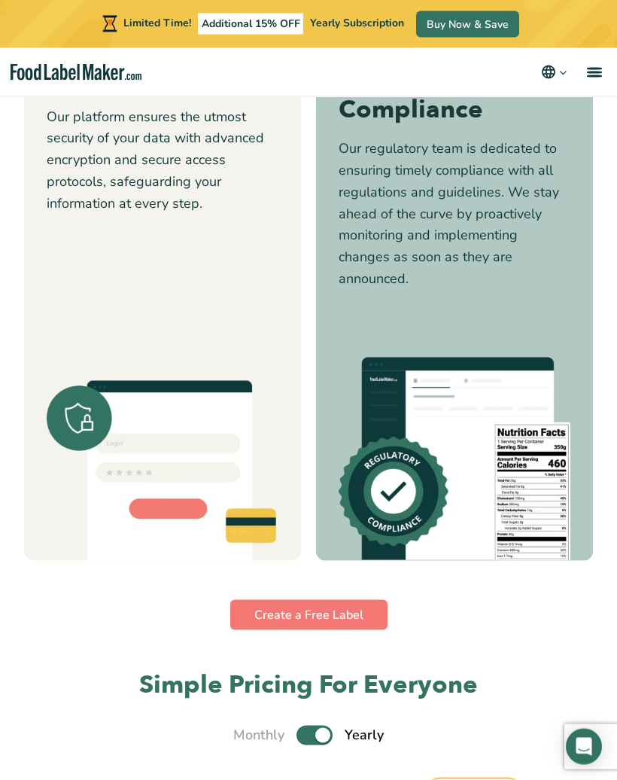
scroll to position [3737, 0]
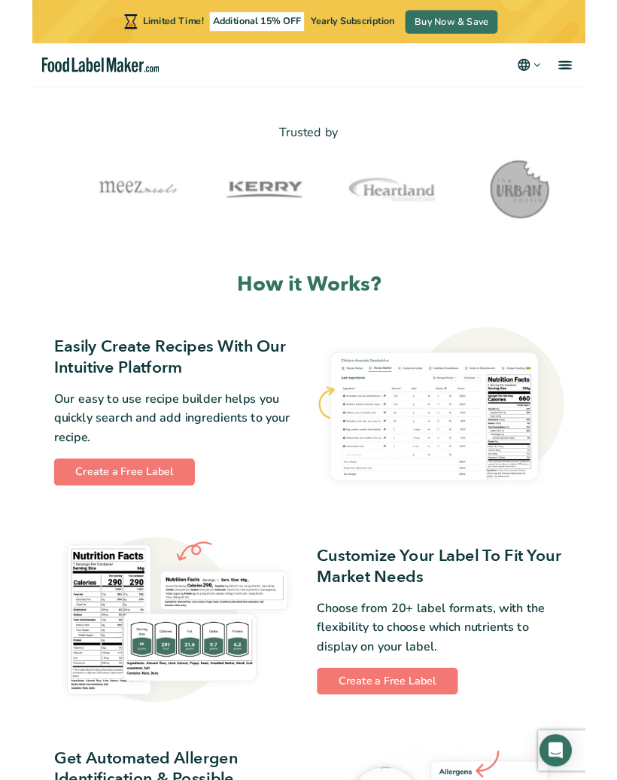
scroll to position [337, 0]
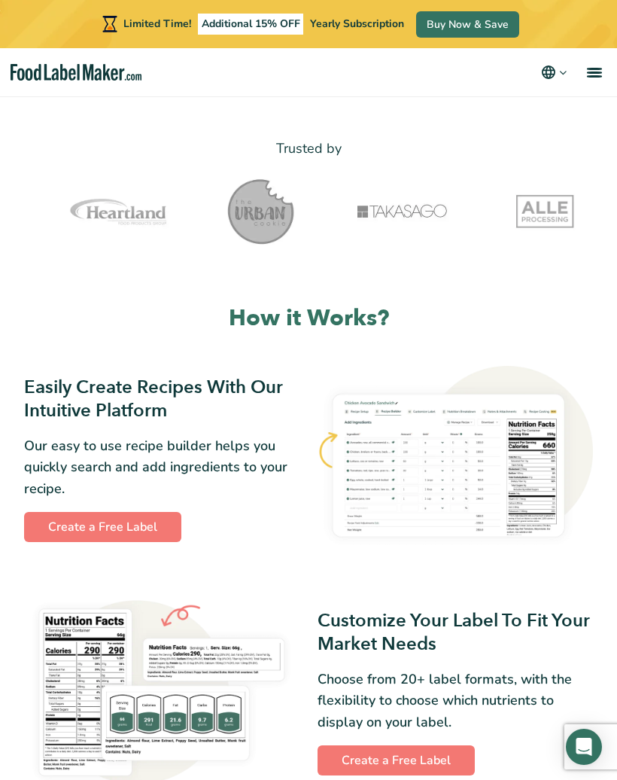
click at [96, 521] on link "Create a Free Label" at bounding box center [102, 527] width 157 height 30
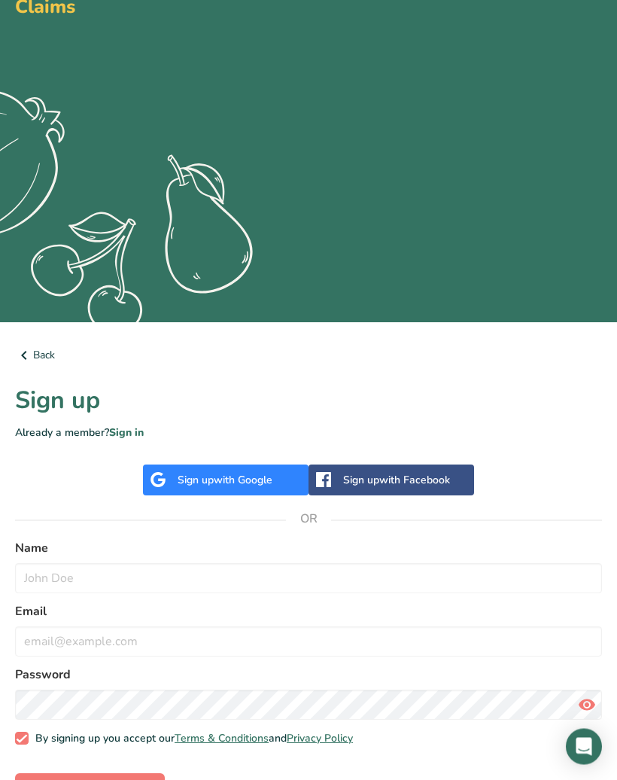
scroll to position [148, 0]
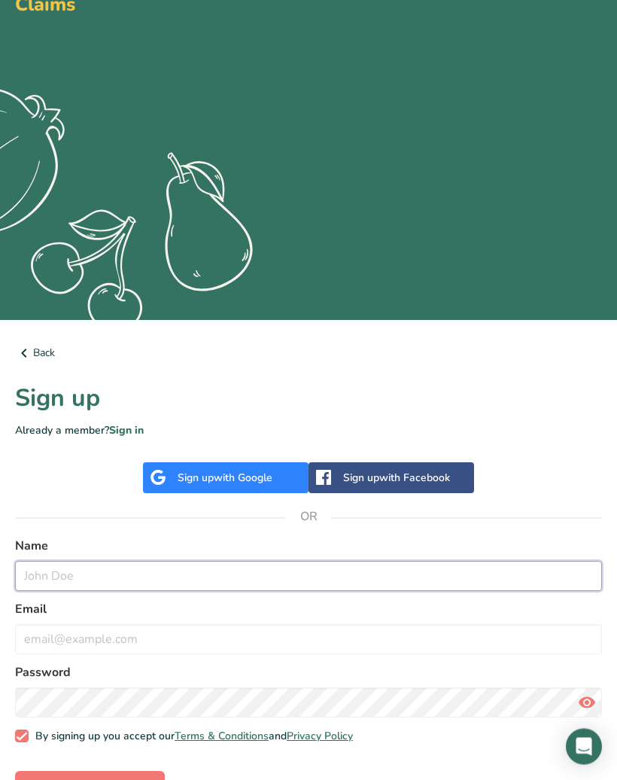
click at [48, 572] on input "text" at bounding box center [308, 576] width 587 height 30
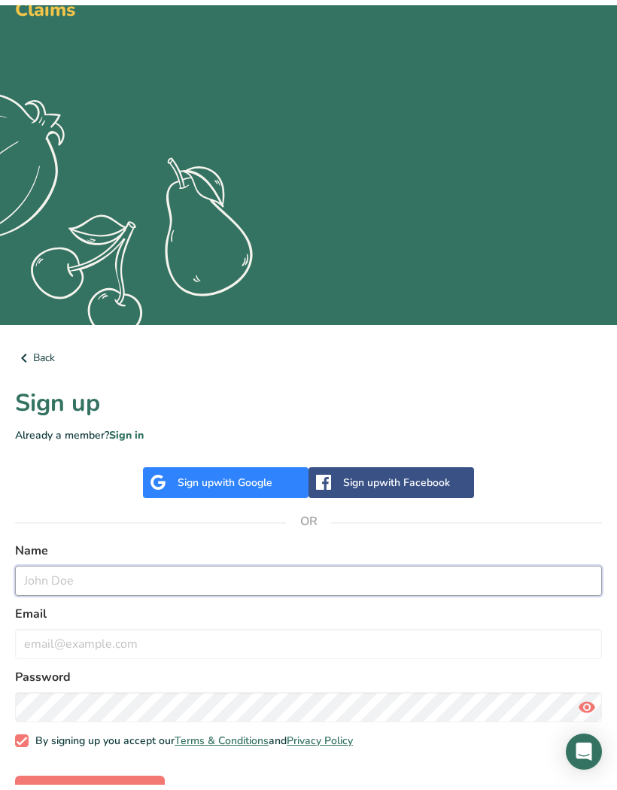
scroll to position [184, 0]
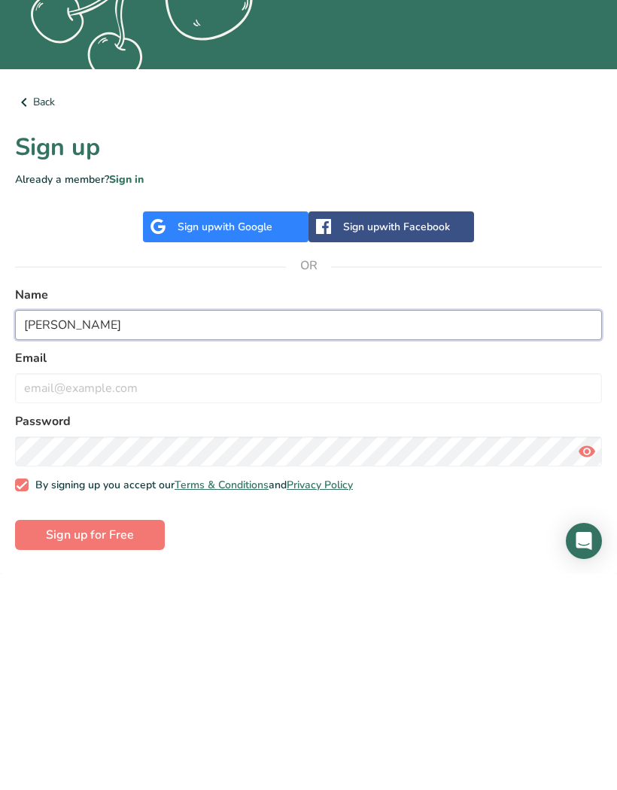
type input "Tim Delaney"
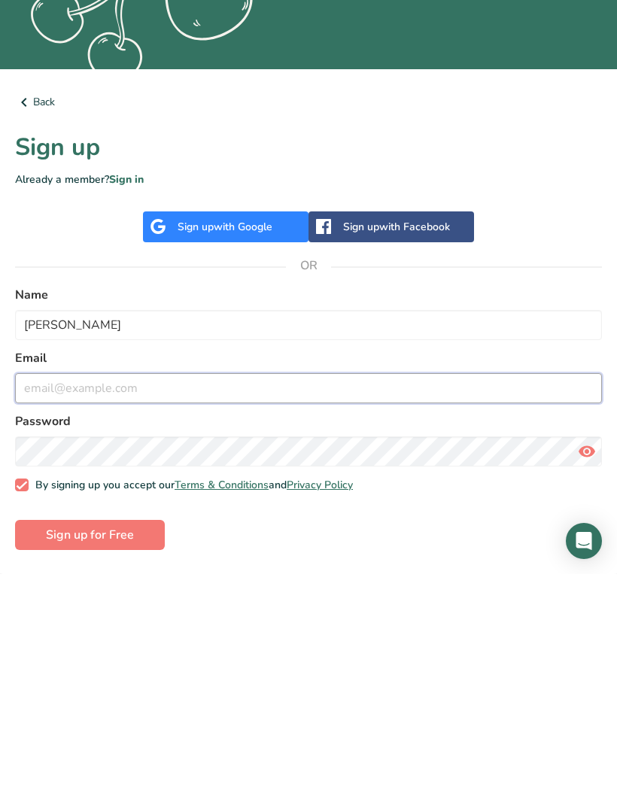
click at [42, 589] on input "email" at bounding box center [308, 604] width 587 height 30
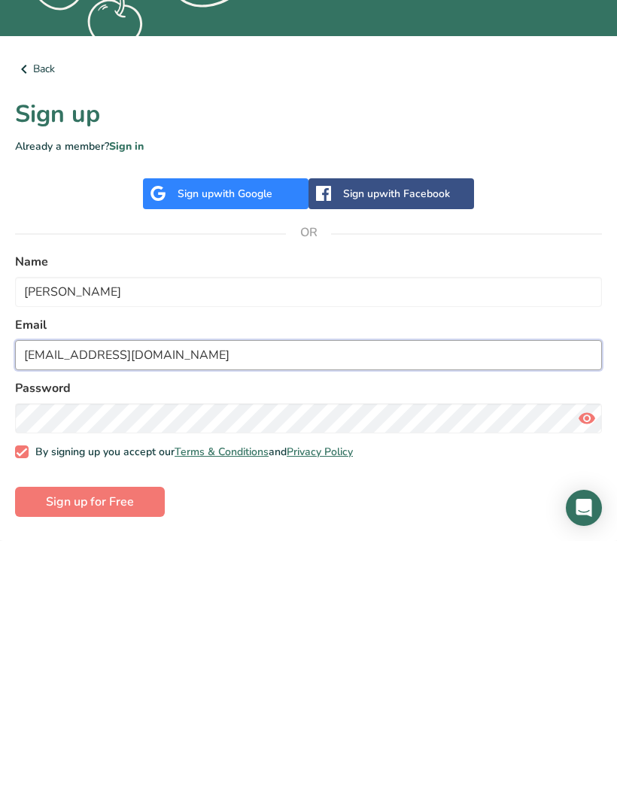
type input "trdelaney@gmail.com"
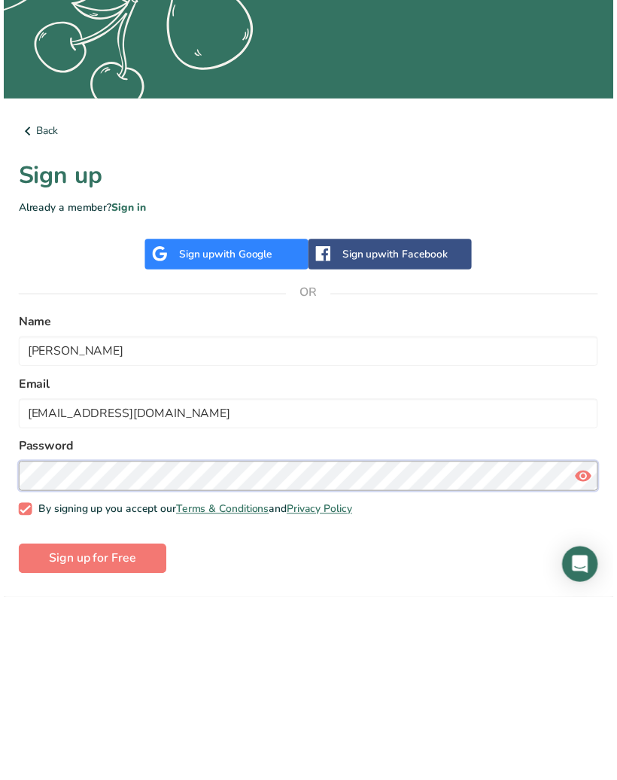
scroll to position [184, 9]
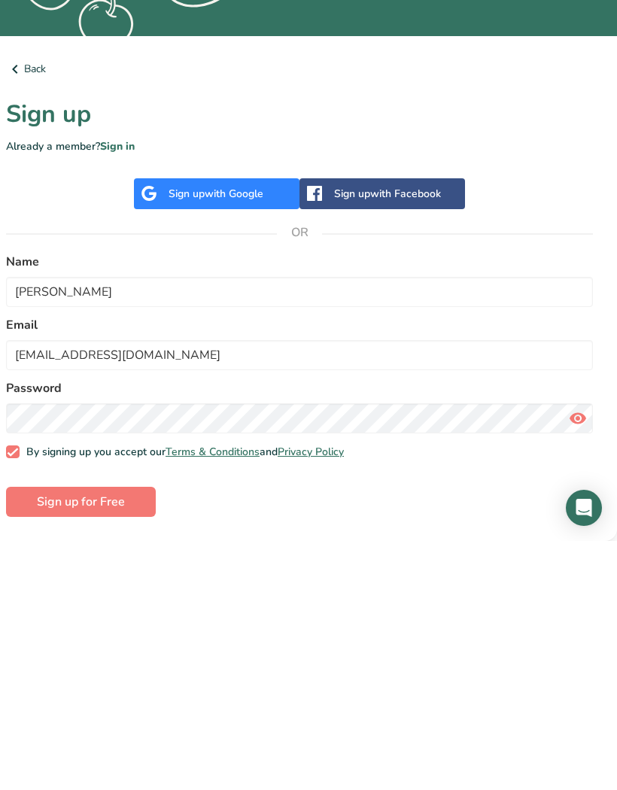
click at [67, 742] on span "Sign up for Free" at bounding box center [81, 751] width 88 height 18
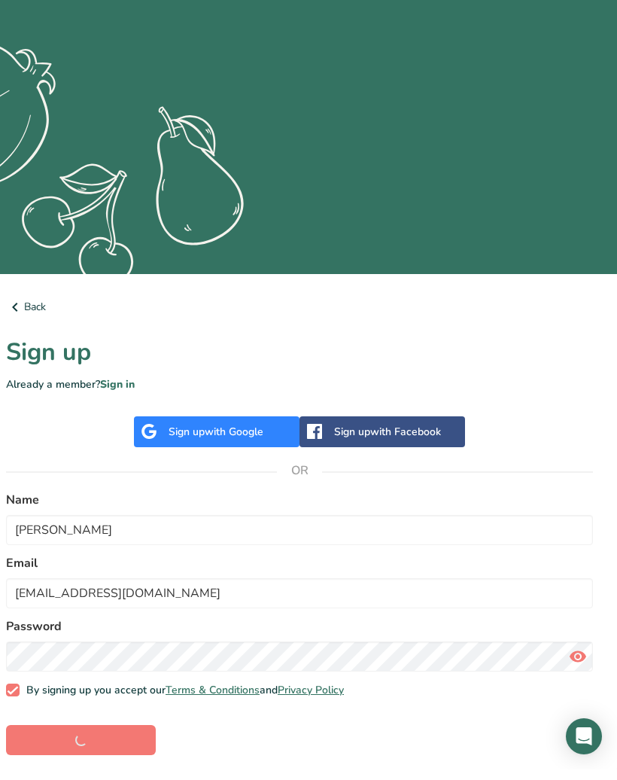
scroll to position [194, 9]
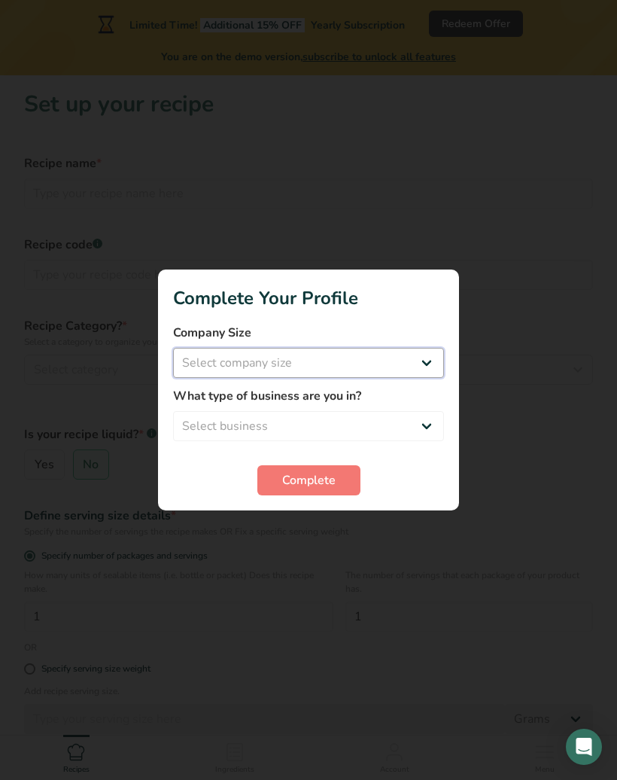
click at [217, 352] on select "Select company size Fewer than 10 Employees 10 to 50 Employees 51 to 500 Employ…" at bounding box center [308, 363] width 271 height 30
select select "1"
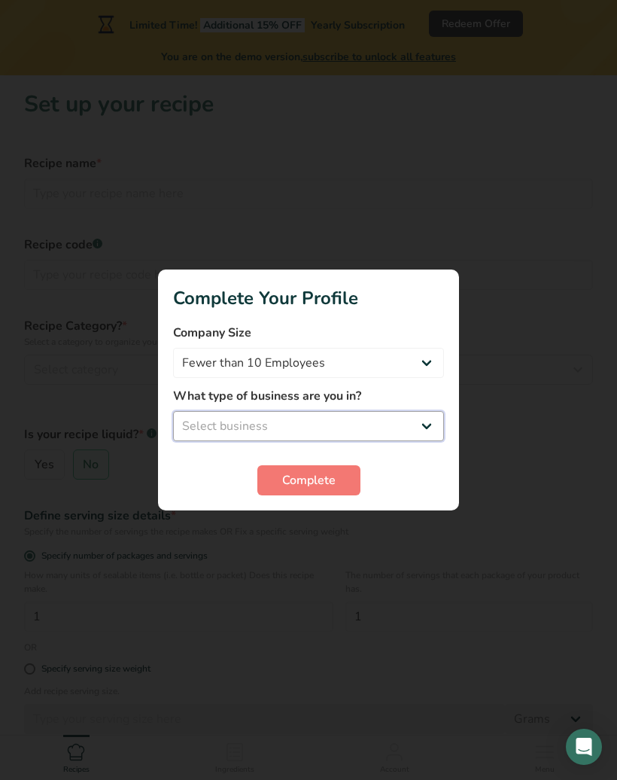
click at [198, 426] on select "Select business Packaged Food Manufacturer Restaurant & Cafe Bakery Meal Plans …" at bounding box center [308, 426] width 271 height 30
select select "1"
click at [298, 474] on span "Complete" at bounding box center [308, 480] width 53 height 18
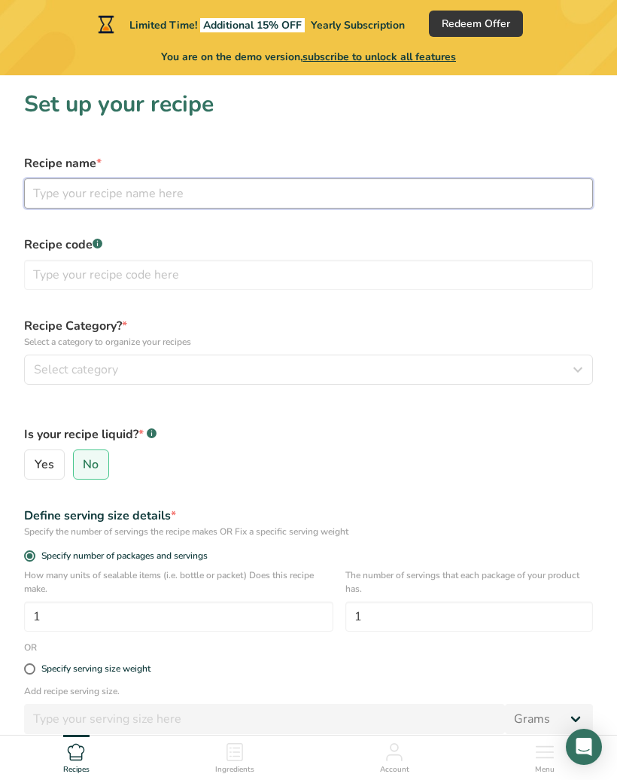
click at [48, 190] on input "text" at bounding box center [308, 193] width 569 height 30
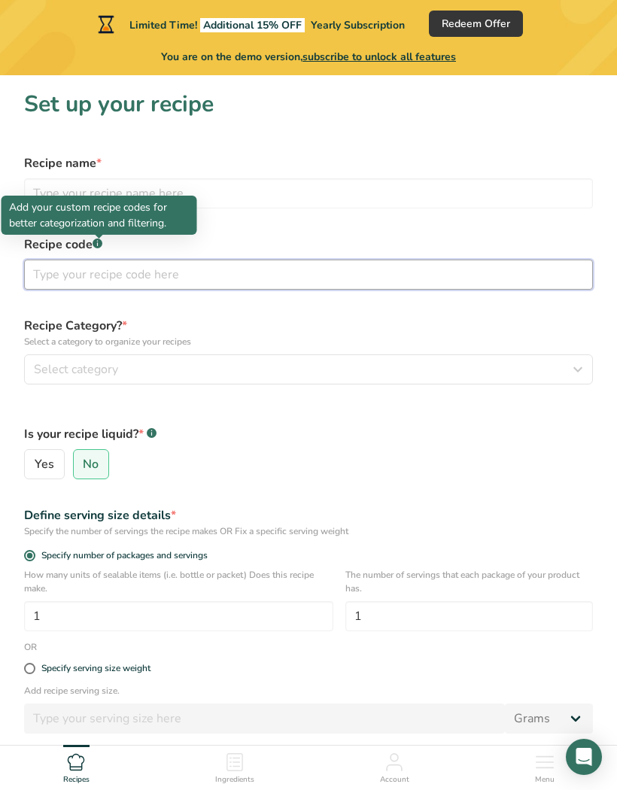
click at [56, 276] on input "text" at bounding box center [308, 275] width 569 height 30
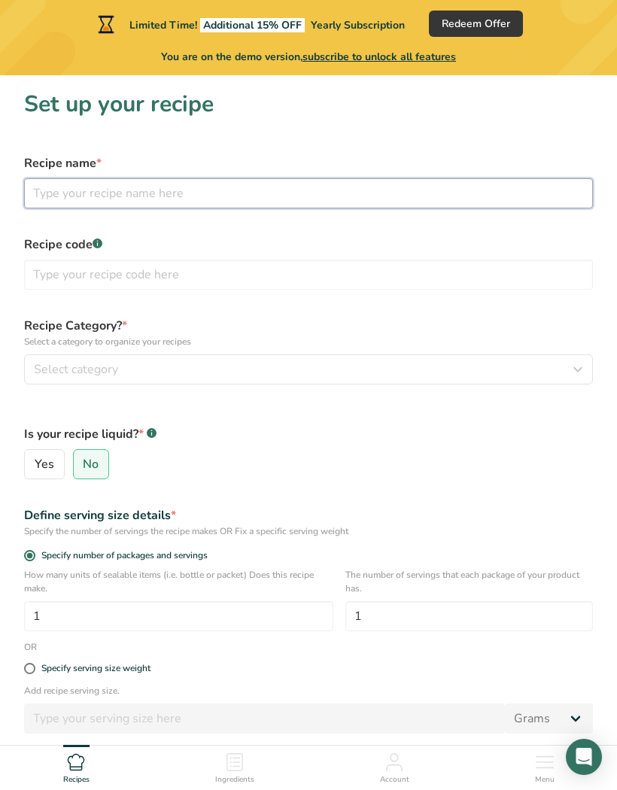
click at [47, 195] on input "text" at bounding box center [308, 193] width 569 height 30
type input "Hawaiian purple sweet potato"
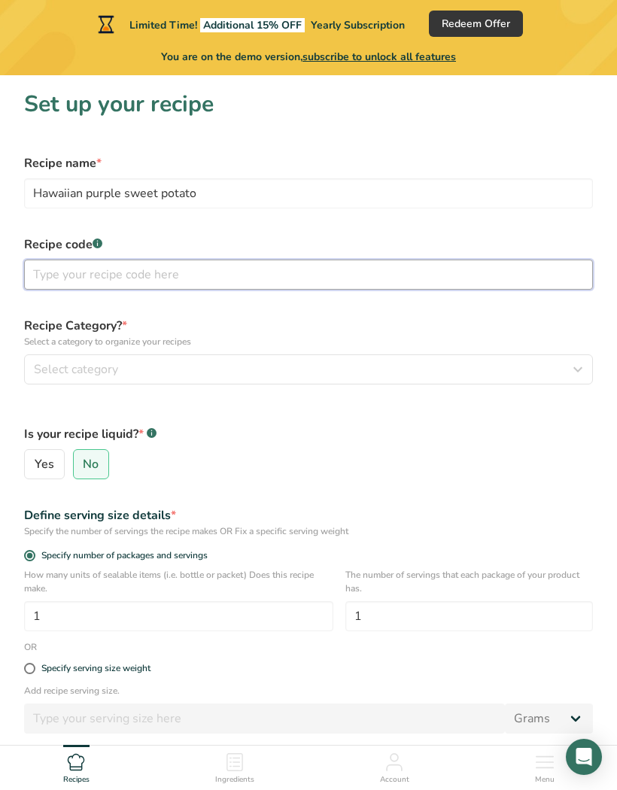
click at [60, 278] on input "text" at bounding box center [308, 275] width 569 height 30
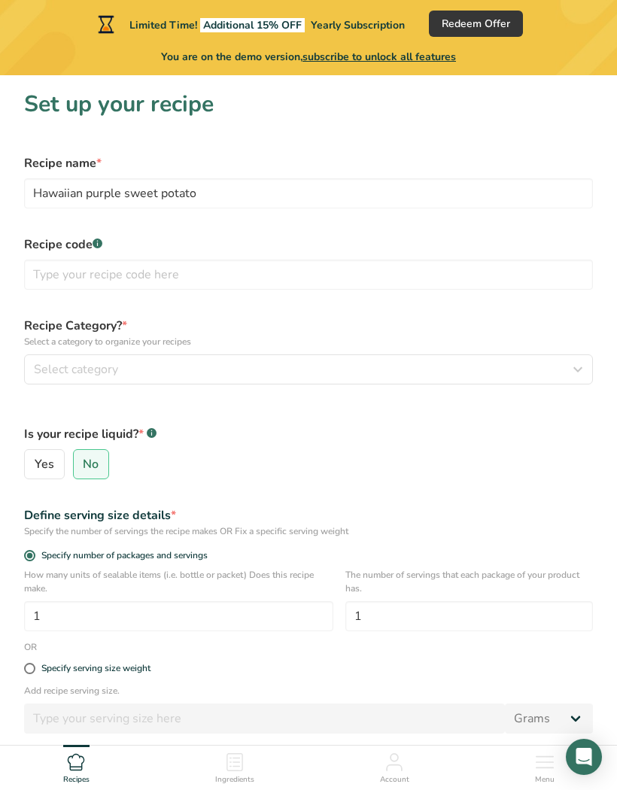
click at [51, 370] on span "Select category" at bounding box center [76, 370] width 84 height 18
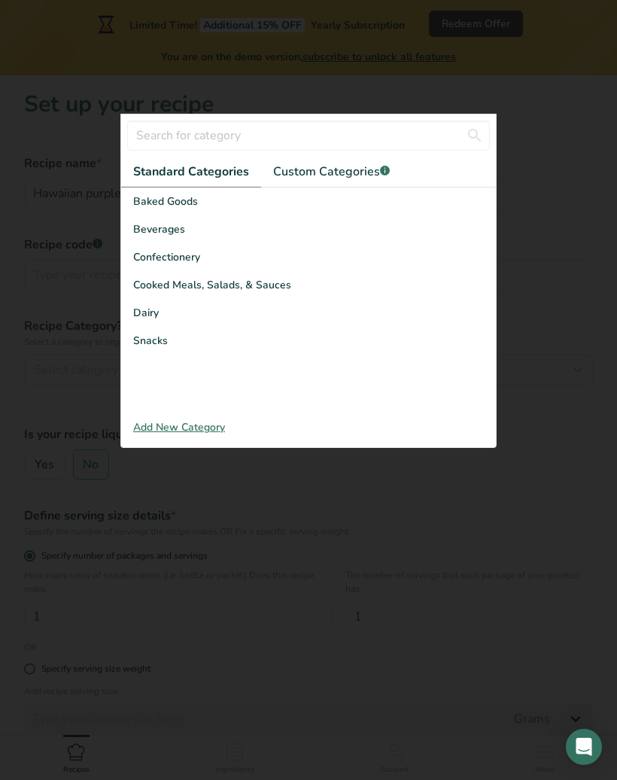
click at [157, 427] on div "Add New Category" at bounding box center [308, 427] width 375 height 16
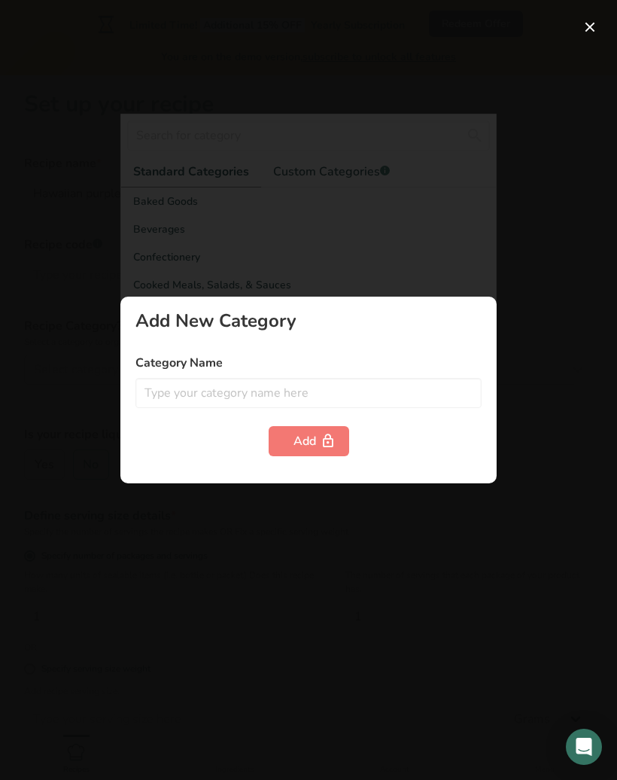
click at [160, 396] on input "text" at bounding box center [308, 393] width 346 height 30
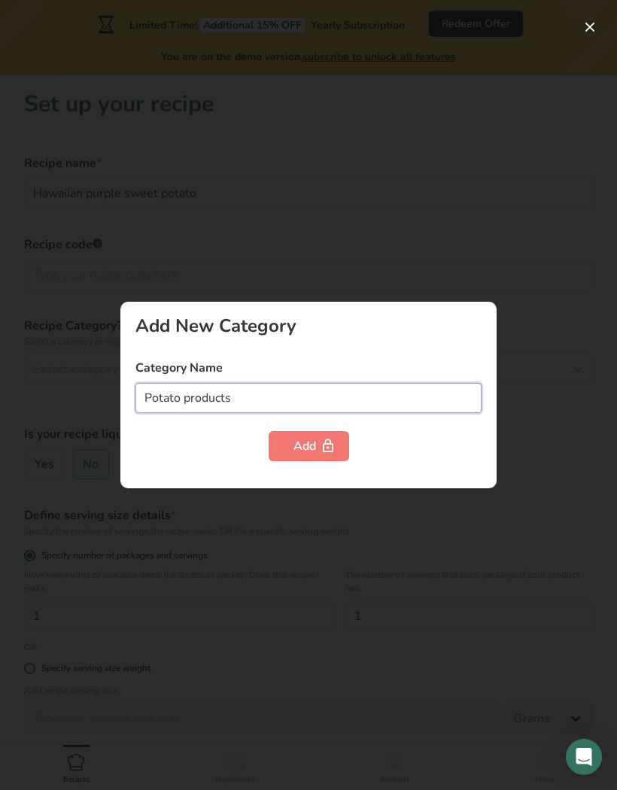
type input "Potato products"
click at [297, 449] on div "Add" at bounding box center [309, 446] width 31 height 18
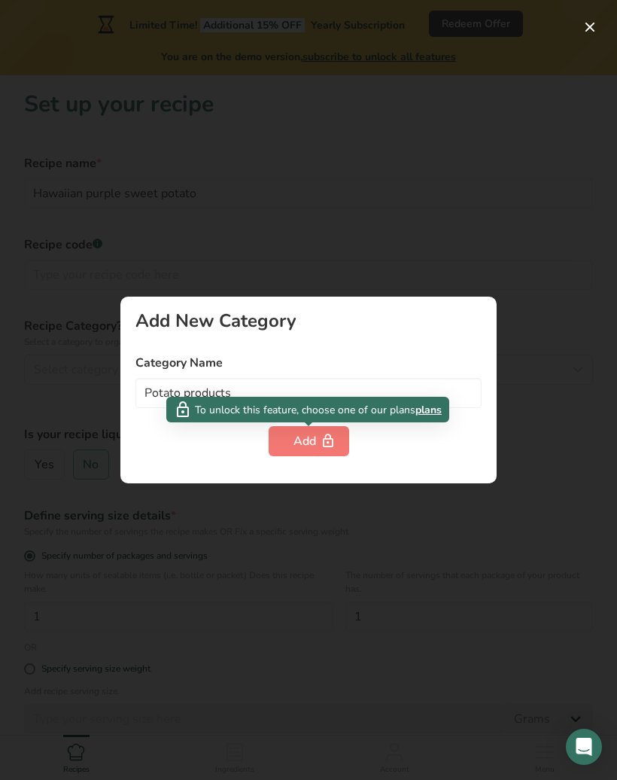
click at [58, 462] on div at bounding box center [308, 390] width 617 height 780
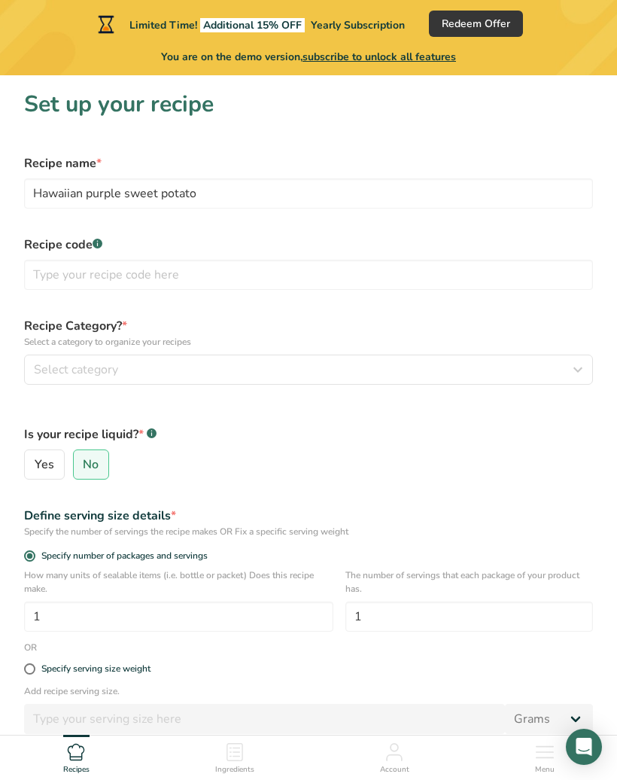
click at [0, 424] on section "Set up your recipe Recipe name * Hawaiian purple sweet potato Recipe code .a-a{…" at bounding box center [308, 461] width 617 height 773
click at [81, 467] on input "No" at bounding box center [79, 465] width 10 height 10
click at [96, 236] on label "Recipe code .a-a{fill:#347362;}.b-a{fill:#fff;}" at bounding box center [308, 245] width 569 height 18
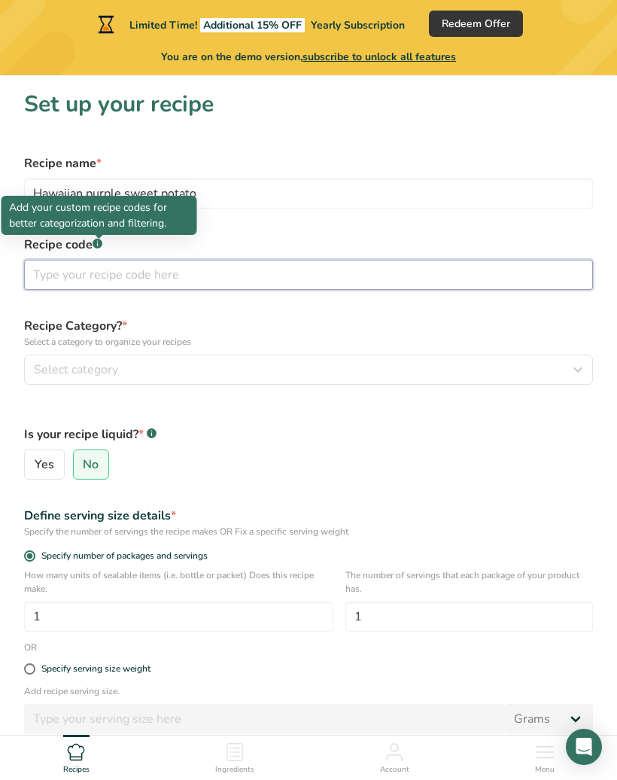
click at [46, 275] on input "text" at bounding box center [308, 275] width 569 height 30
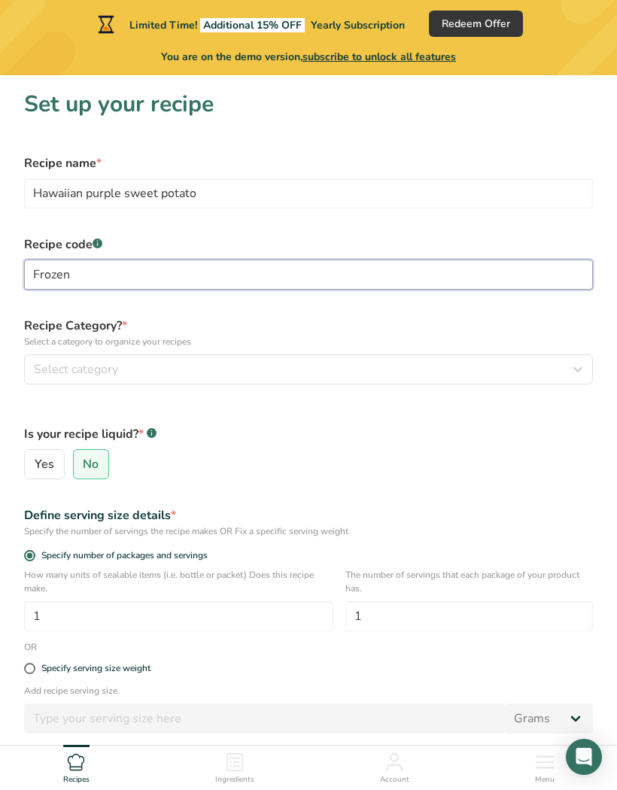
type input "Frozen"
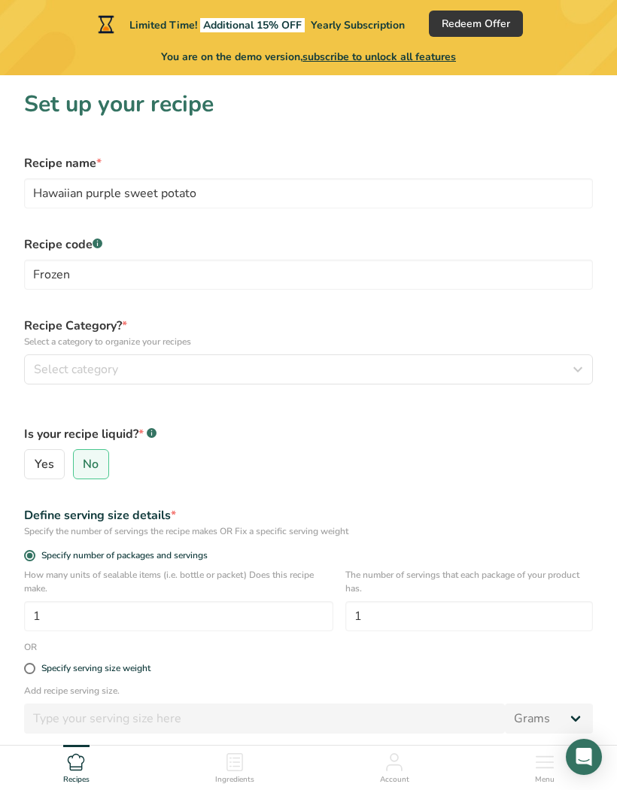
click at [54, 367] on span "Select category" at bounding box center [76, 370] width 84 height 18
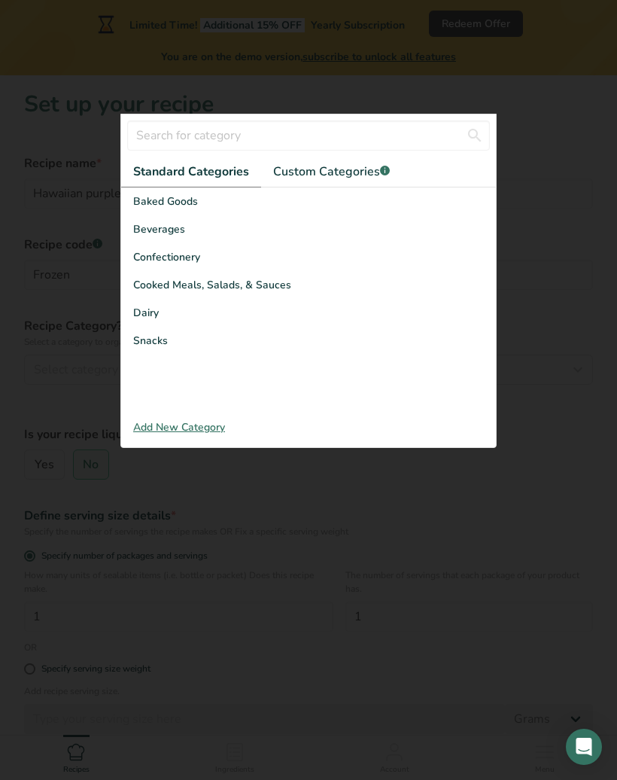
click at [137, 284] on span "Cooked Meals, Salads, & Sauces" at bounding box center [212, 285] width 158 height 16
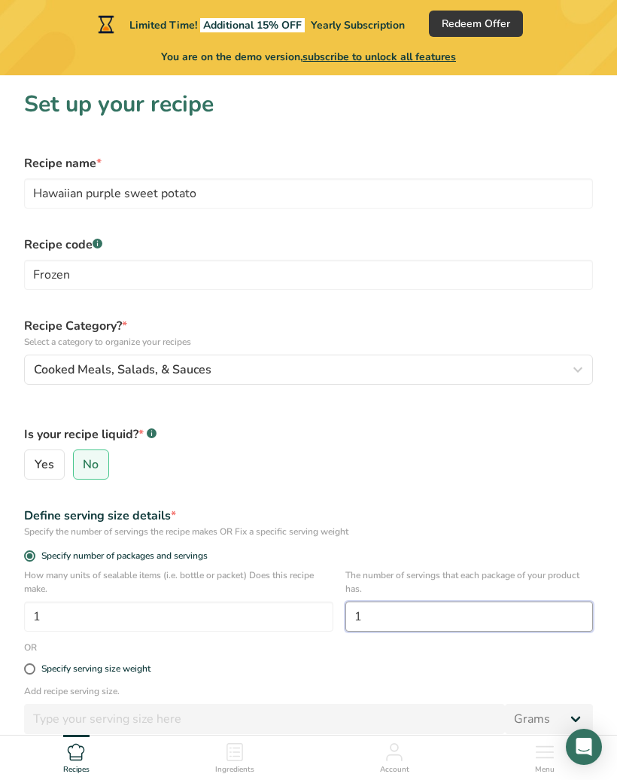
click at [379, 607] on input "1" at bounding box center [469, 616] width 248 height 30
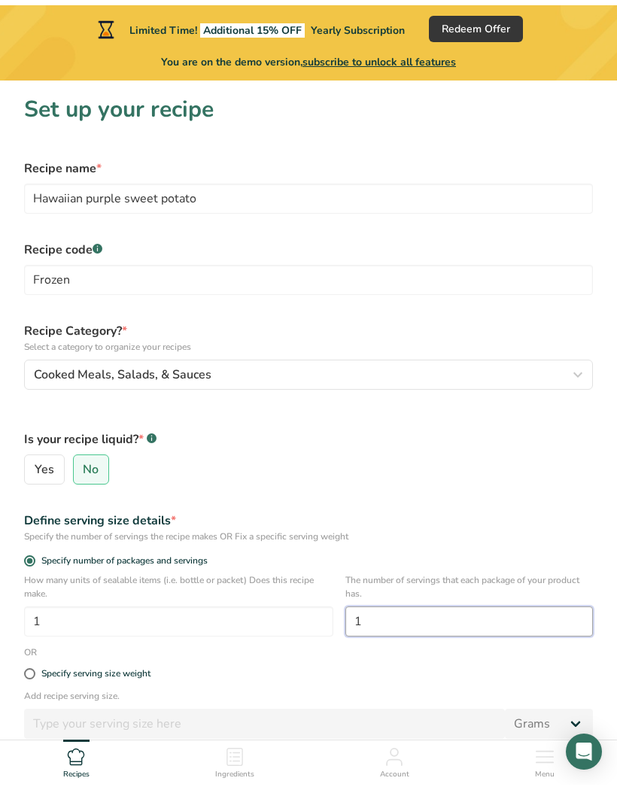
scroll to position [113, 0]
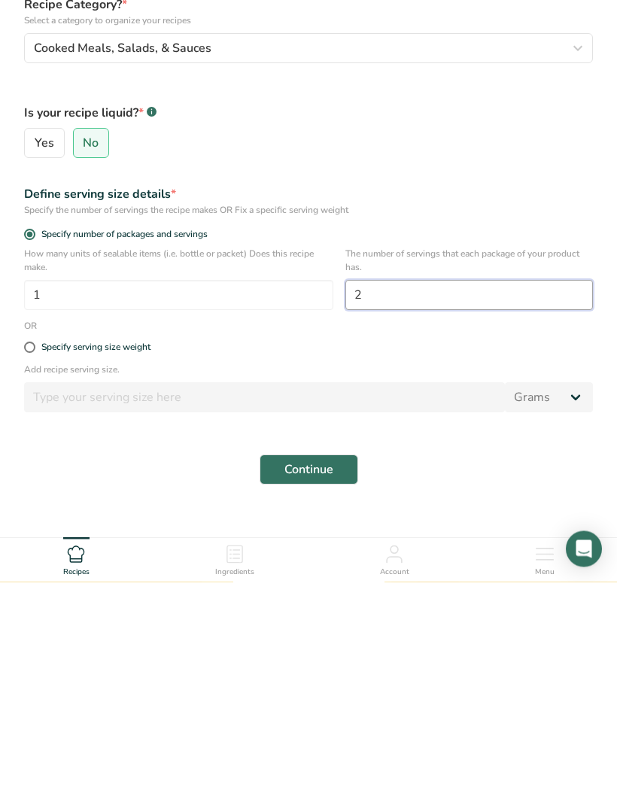
type input "2"
click at [28, 550] on span at bounding box center [29, 555] width 11 height 11
click at [28, 551] on input "Specify serving size weight" at bounding box center [29, 556] width 10 height 10
radio input "true"
radio input "false"
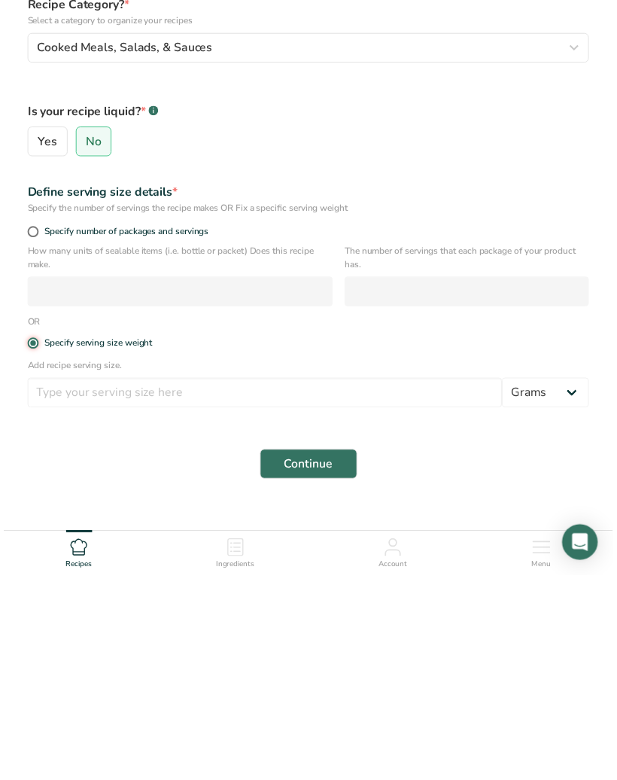
scroll to position [162, 0]
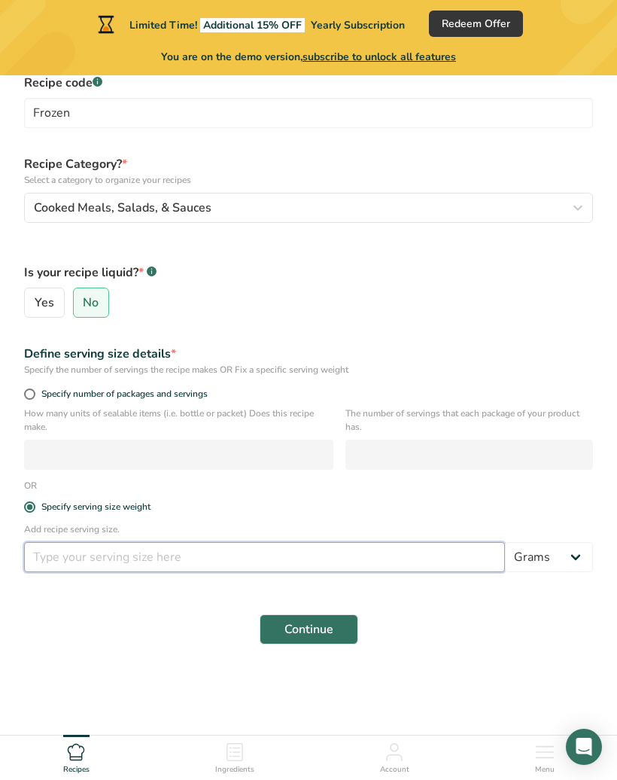
click at [62, 561] on input "number" at bounding box center [264, 557] width 481 height 30
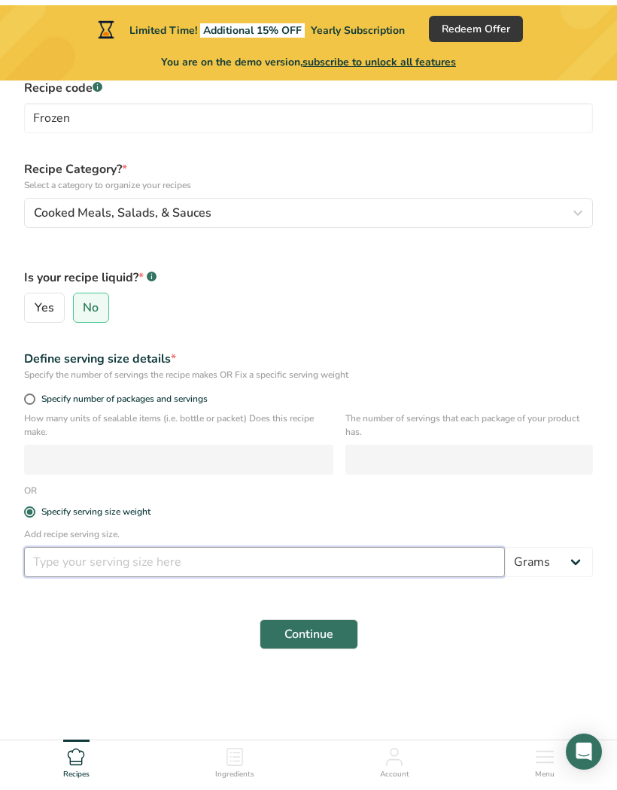
scroll to position [151, 0]
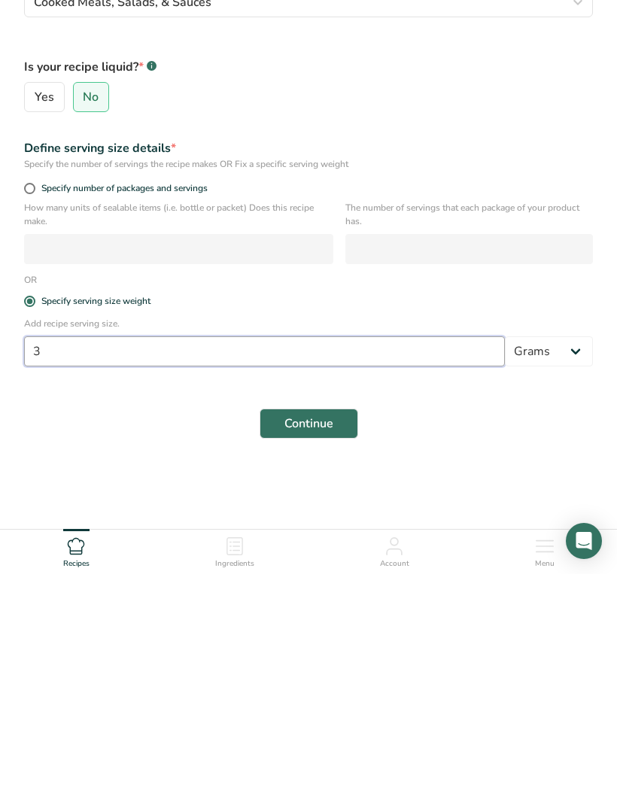
type input "3"
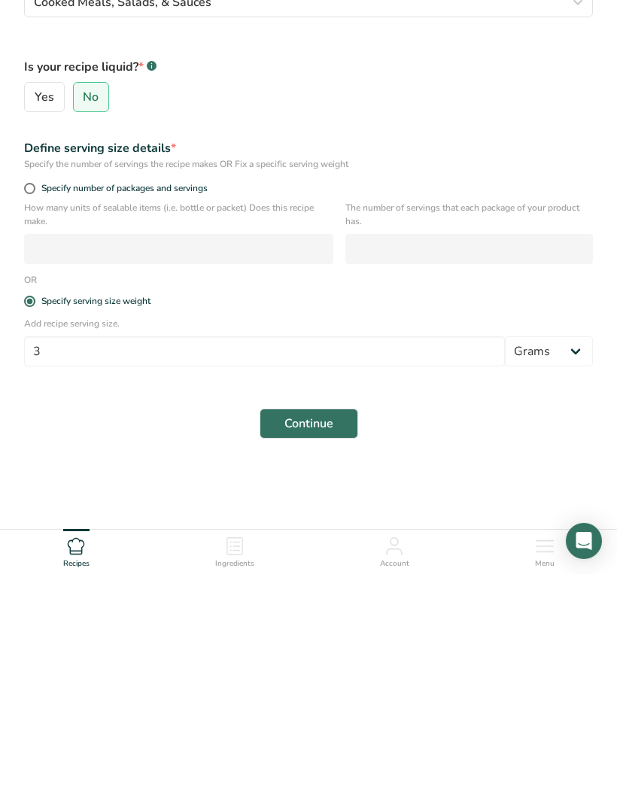
click at [578, 552] on select "Grams kg mg mcg lb oz l mL fl oz tbsp tsp cup qt gallon" at bounding box center [549, 567] width 88 height 30
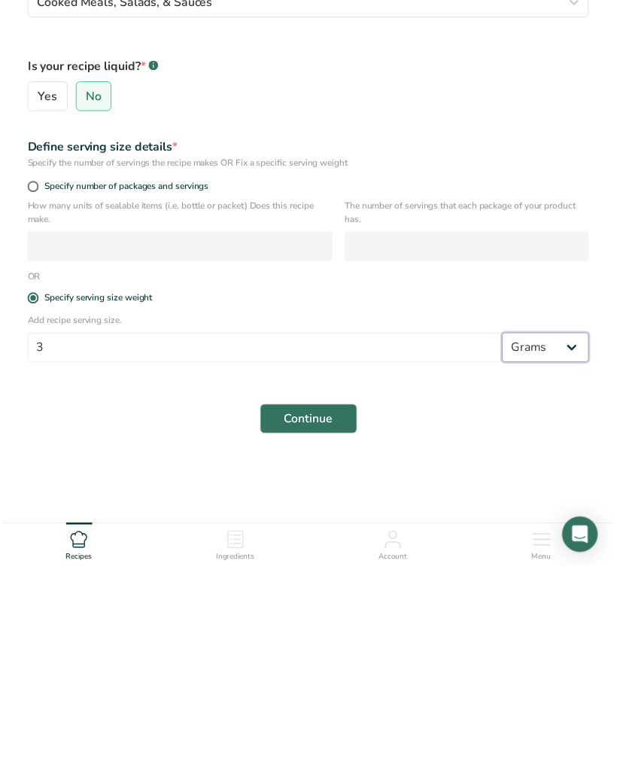
scroll to position [162, 0]
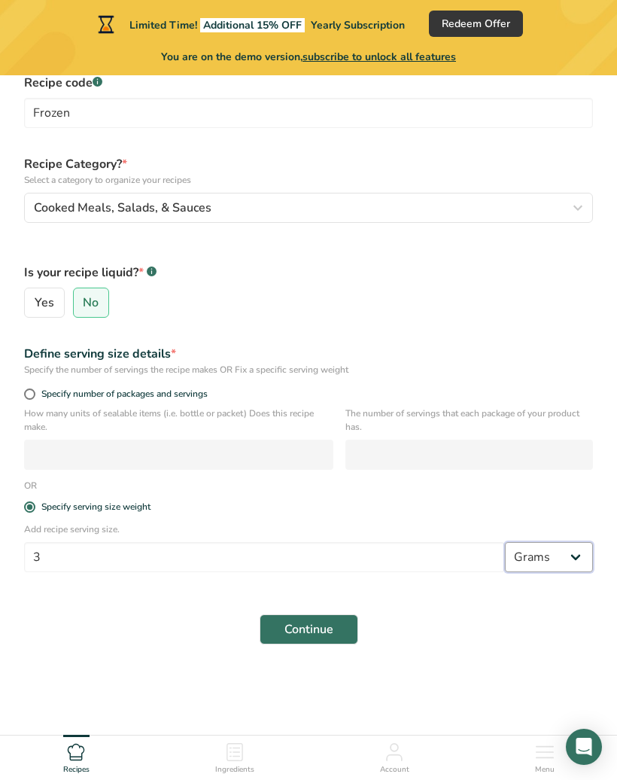
select select "5"
click at [303, 632] on span "Continue" at bounding box center [308, 629] width 49 height 18
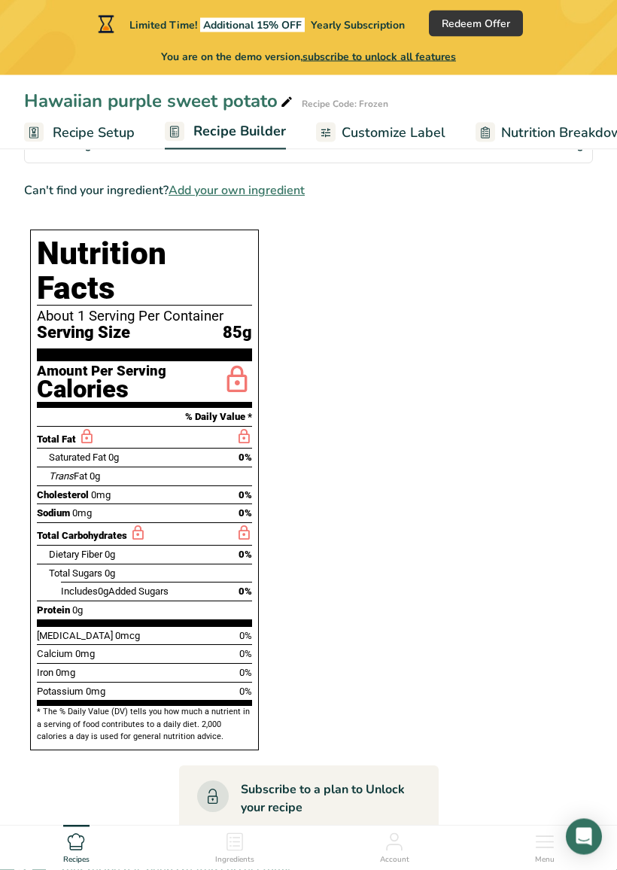
scroll to position [242, 0]
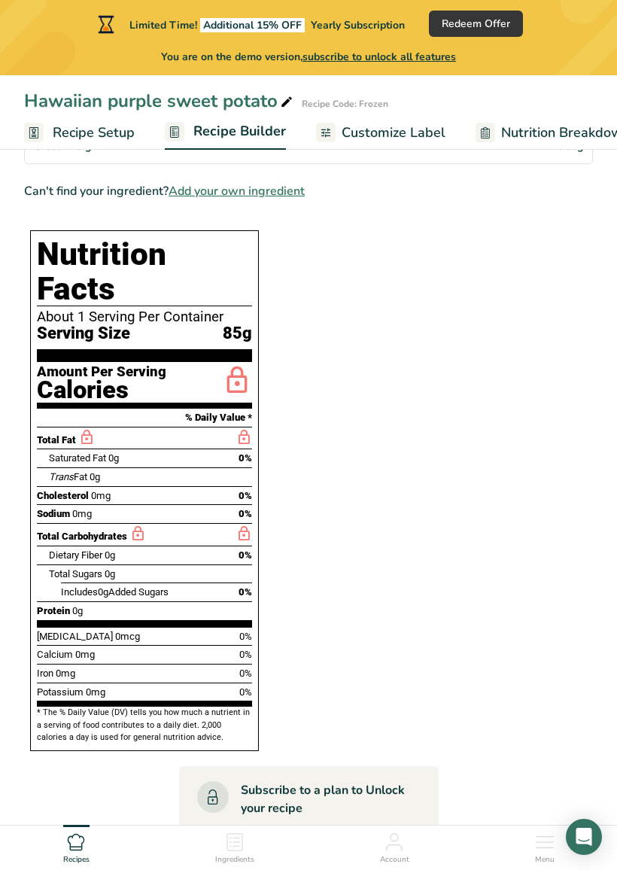
click at [218, 190] on span "Add your own ingredient" at bounding box center [237, 191] width 136 height 18
